Goal: Navigation & Orientation: Understand site structure

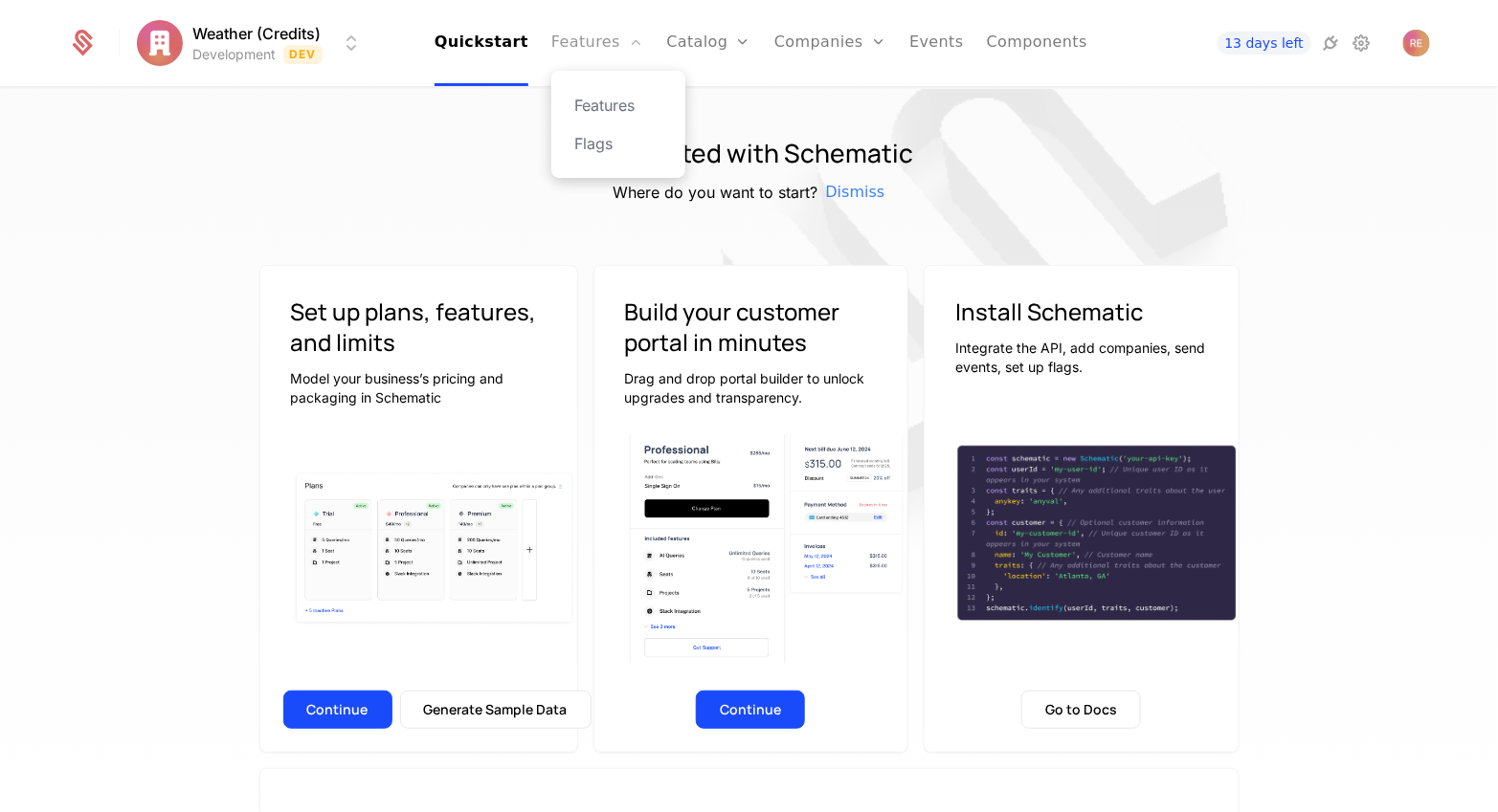
click at [581, 38] on link "Features" at bounding box center [597, 42] width 92 height 86
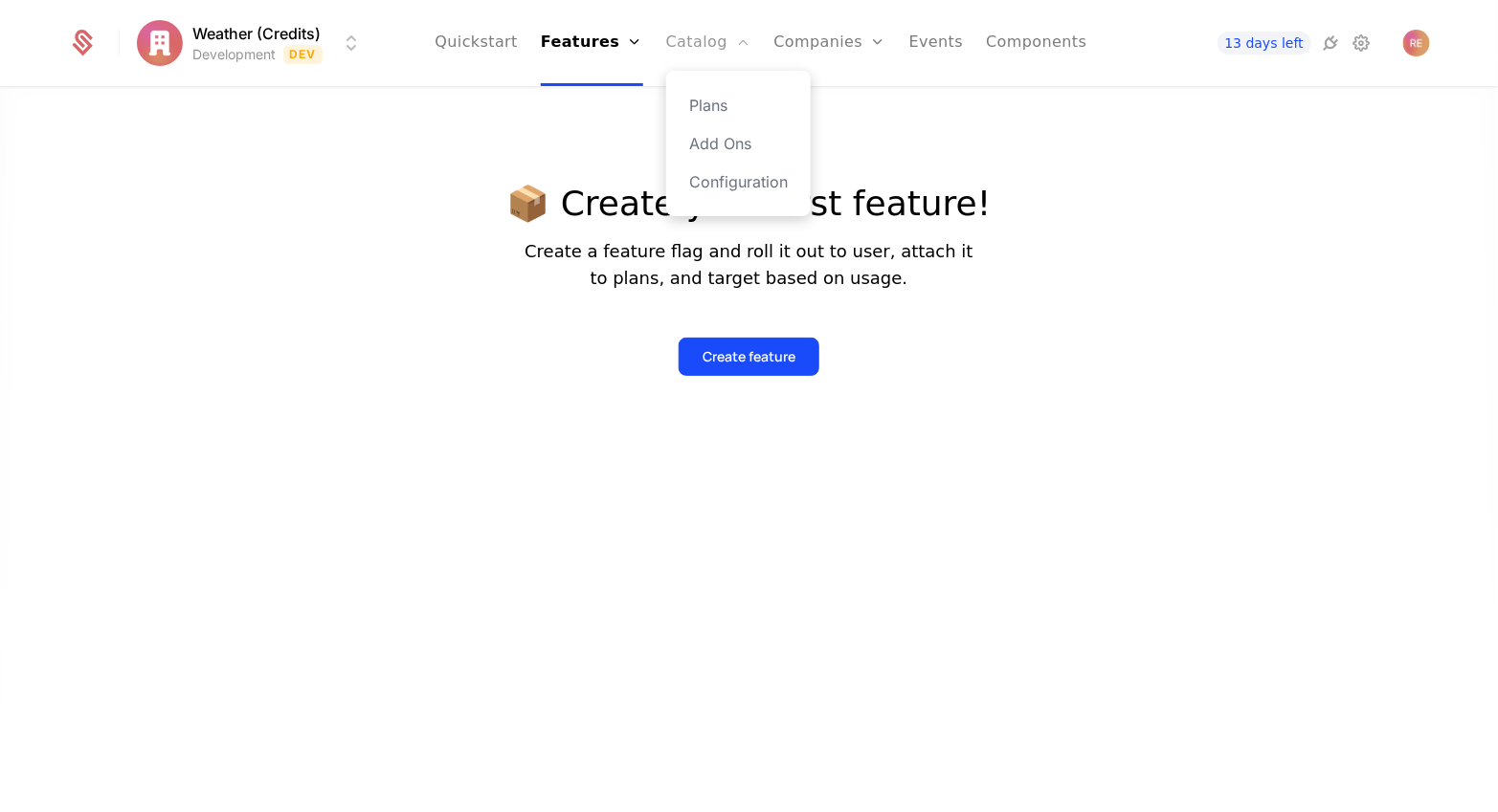
click at [681, 54] on link "Catalog" at bounding box center [709, 42] width 85 height 86
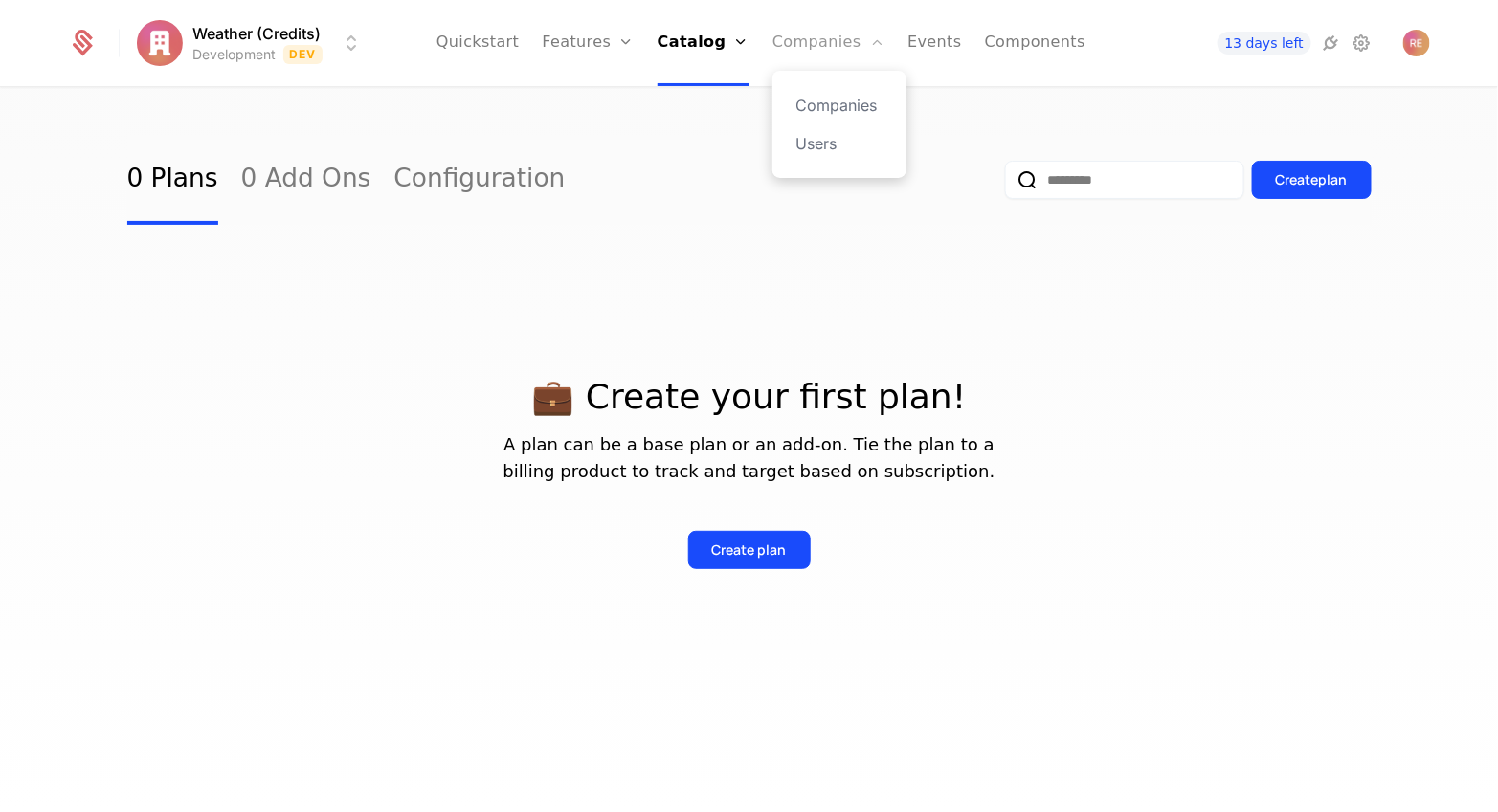
click at [804, 21] on link "Companies" at bounding box center [829, 42] width 112 height 86
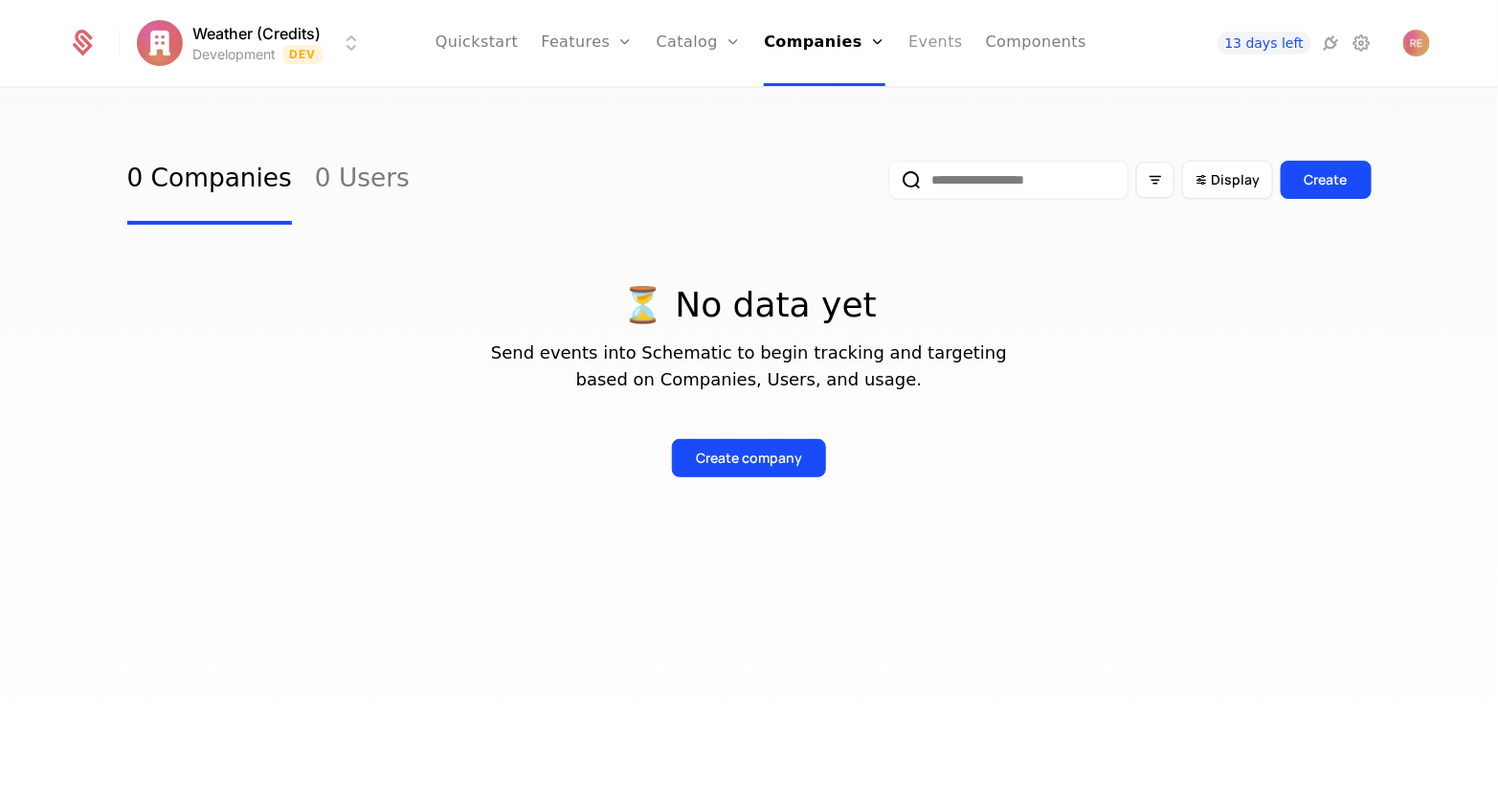
click at [909, 43] on link "Events" at bounding box center [936, 42] width 55 height 86
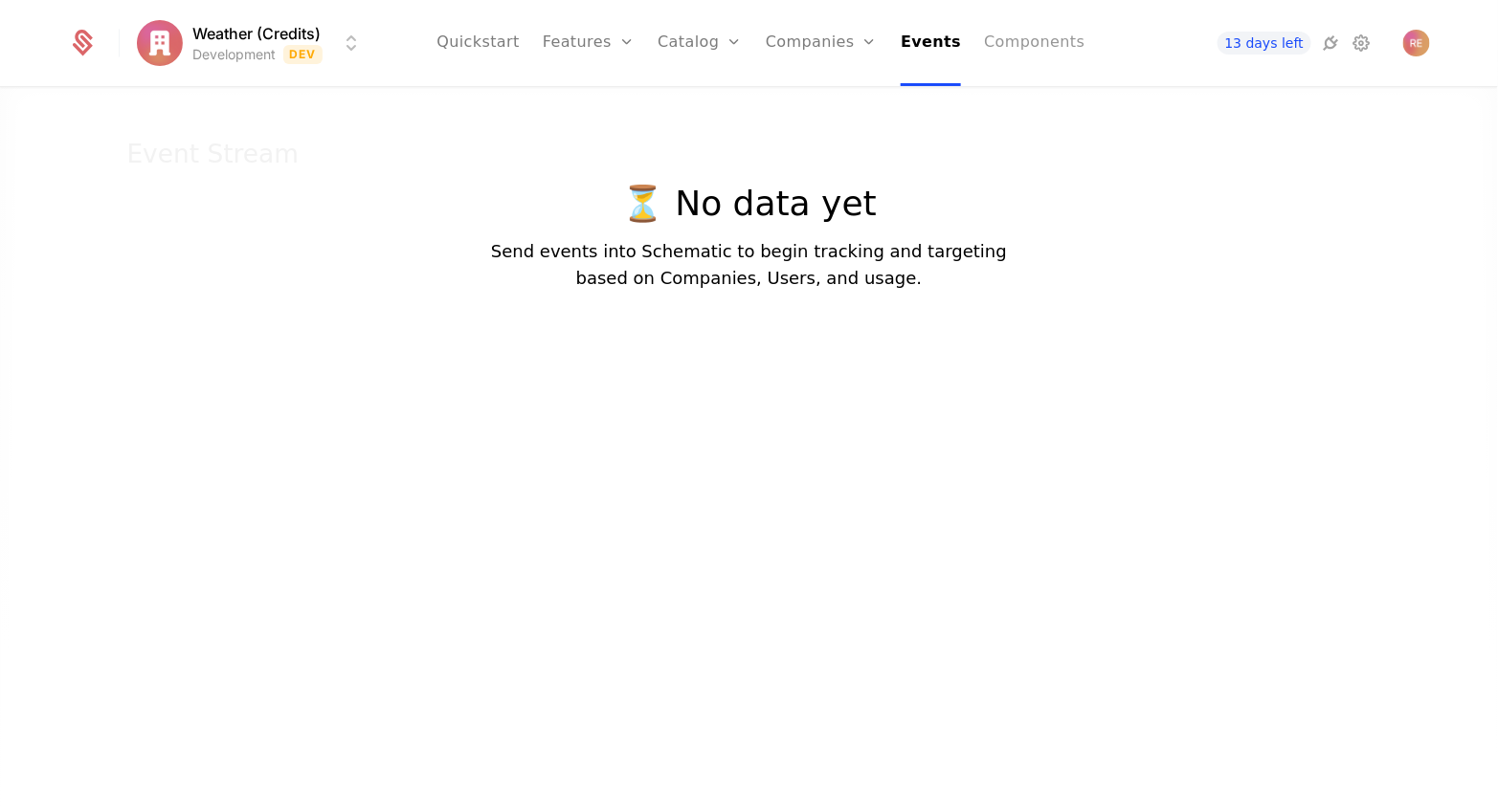
click at [1037, 47] on link "Components" at bounding box center [1034, 42] width 100 height 86
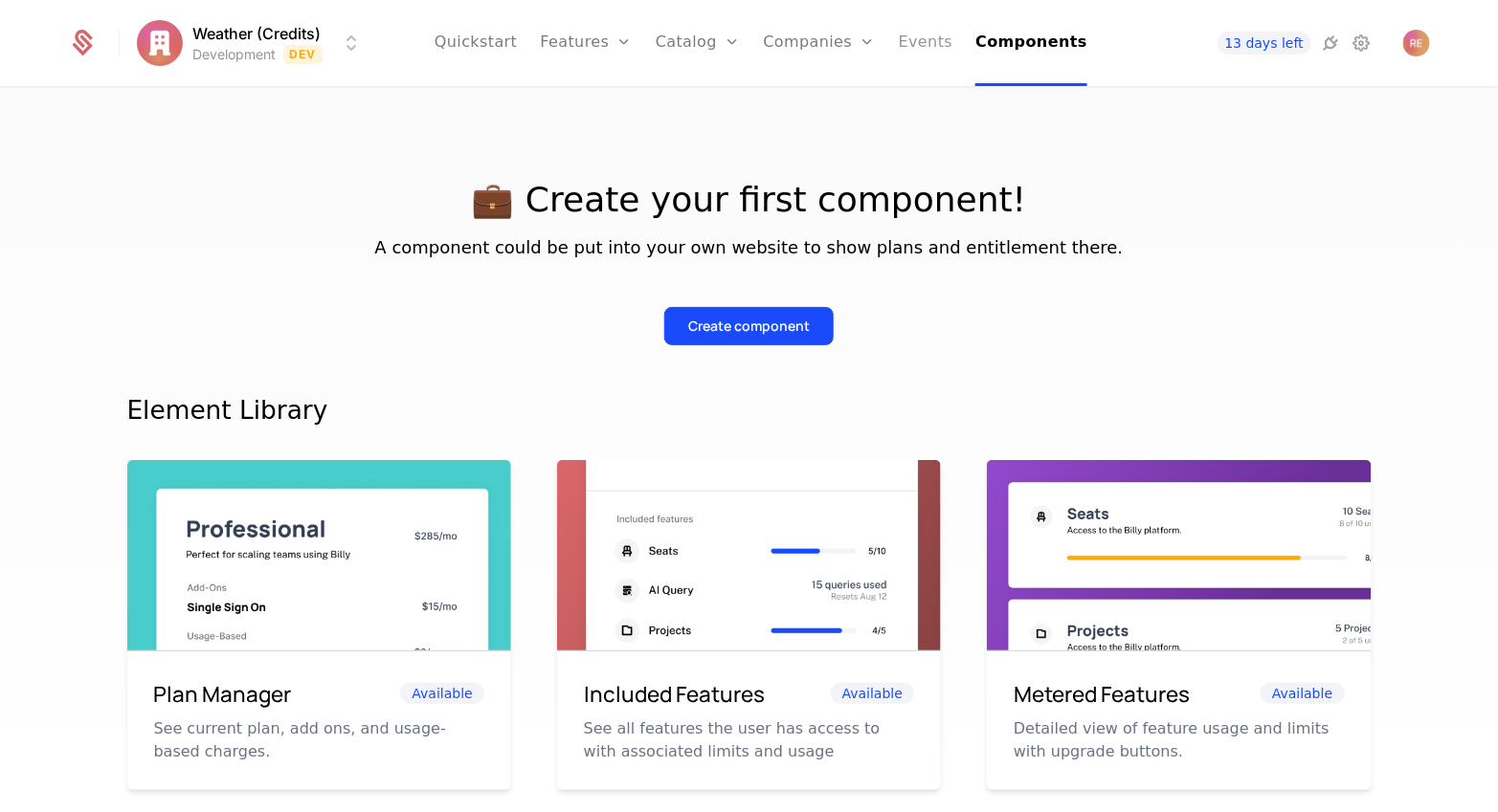
click at [899, 50] on link "Events" at bounding box center [926, 42] width 55 height 86
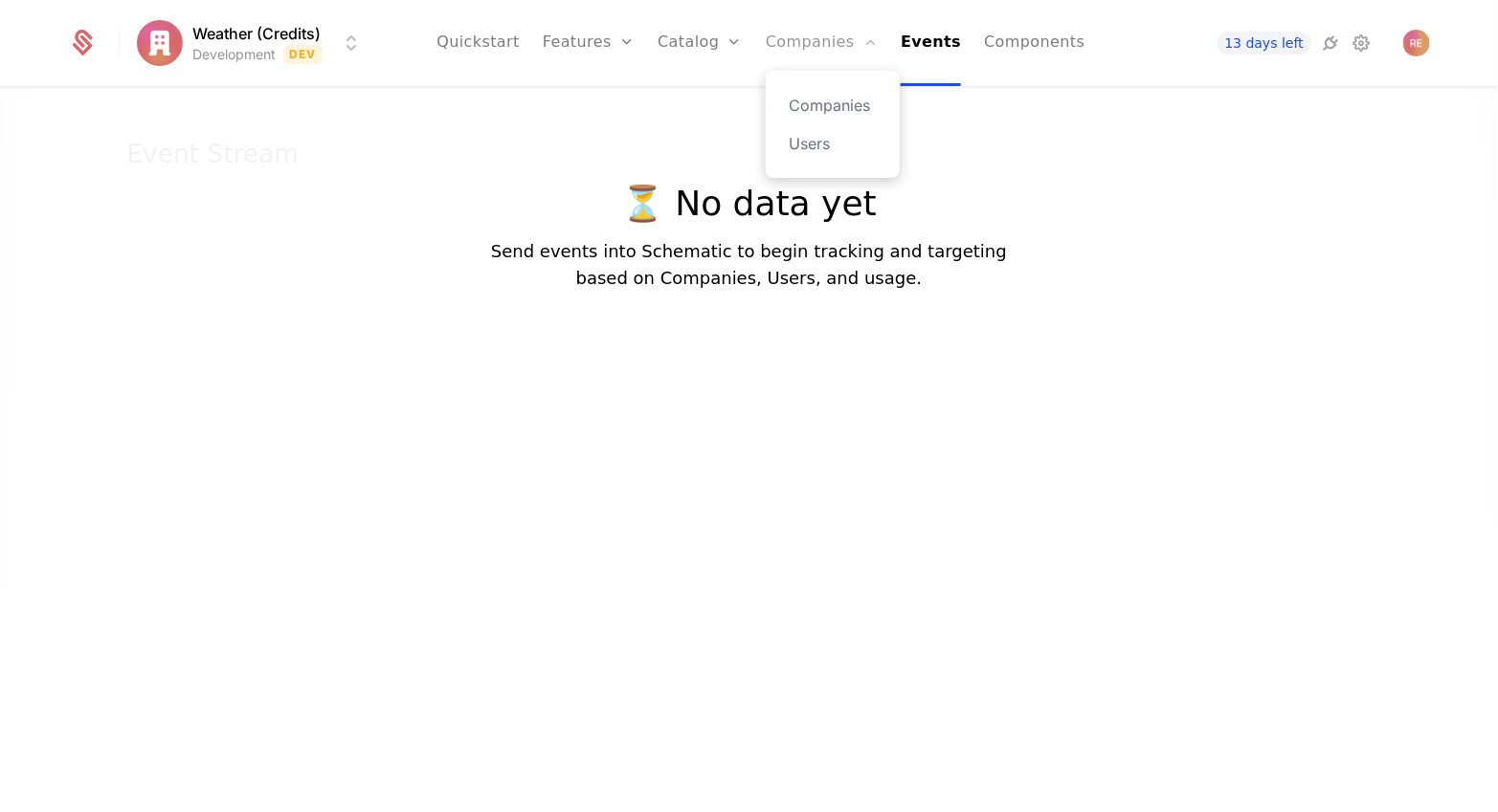
click at [815, 50] on link "Companies" at bounding box center [822, 42] width 112 height 86
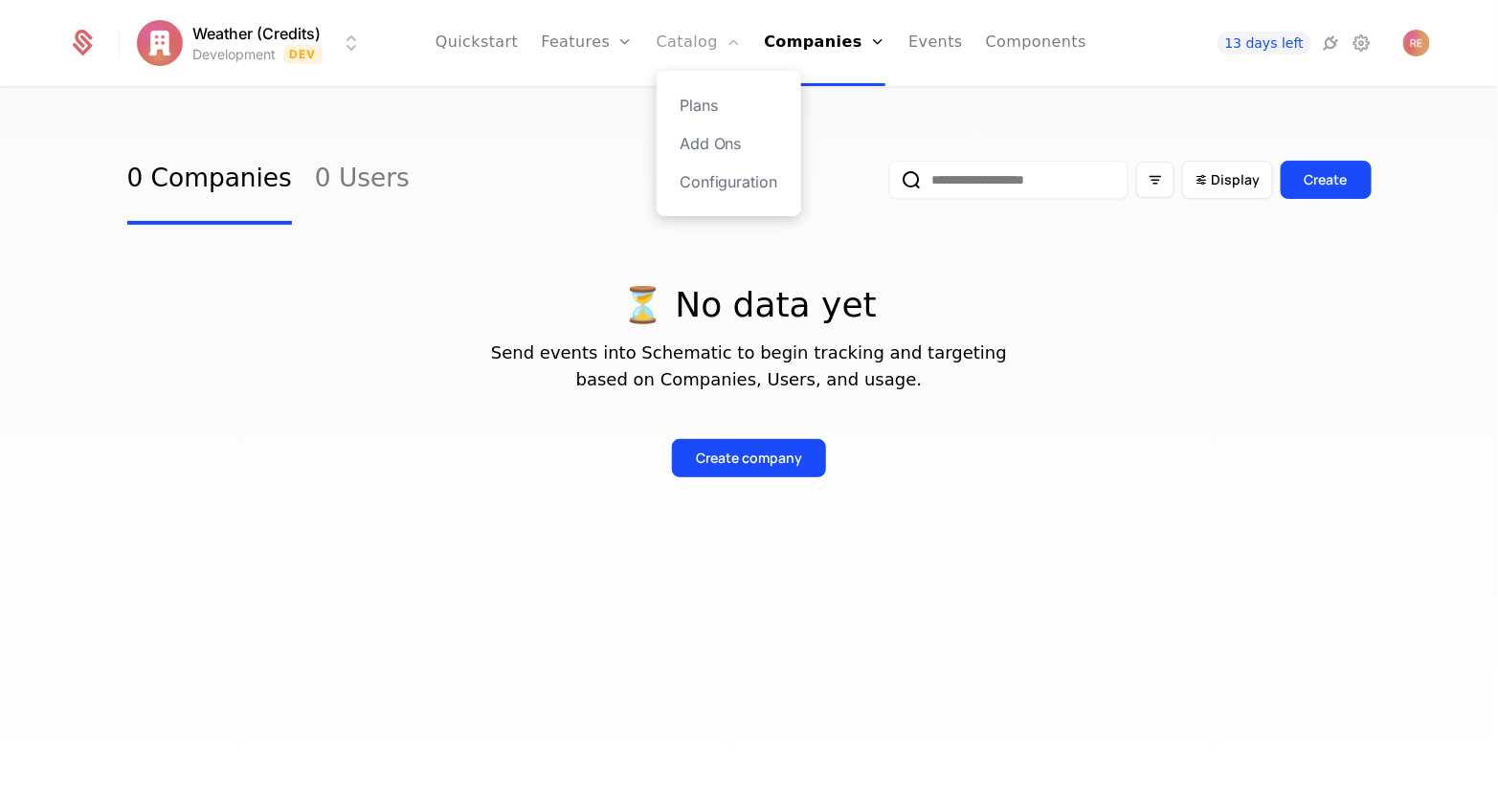
click at [708, 36] on link "Catalog" at bounding box center [699, 42] width 85 height 86
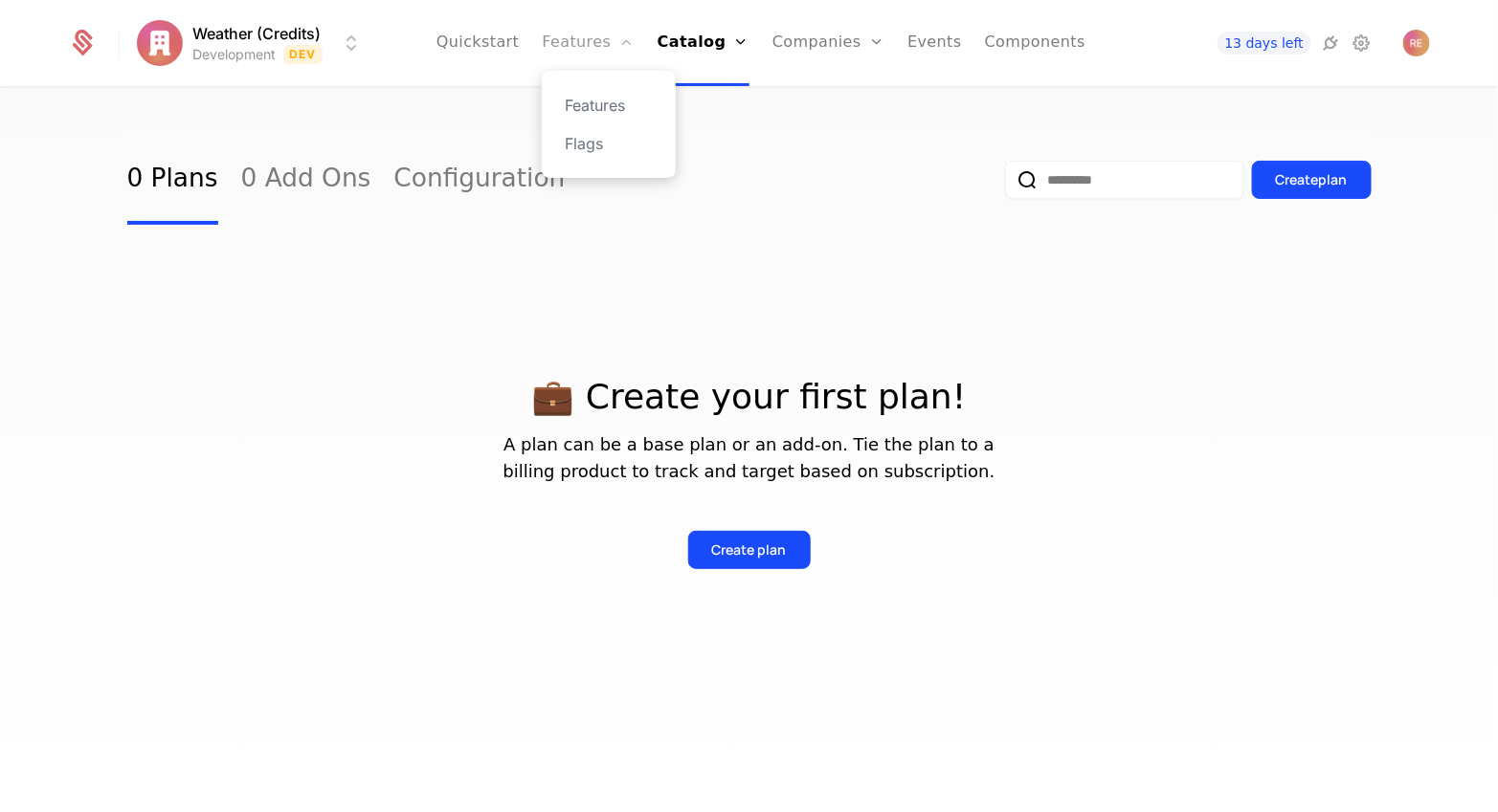
click at [573, 40] on link "Features" at bounding box center [587, 42] width 92 height 86
